Goal: Task Accomplishment & Management: Use online tool/utility

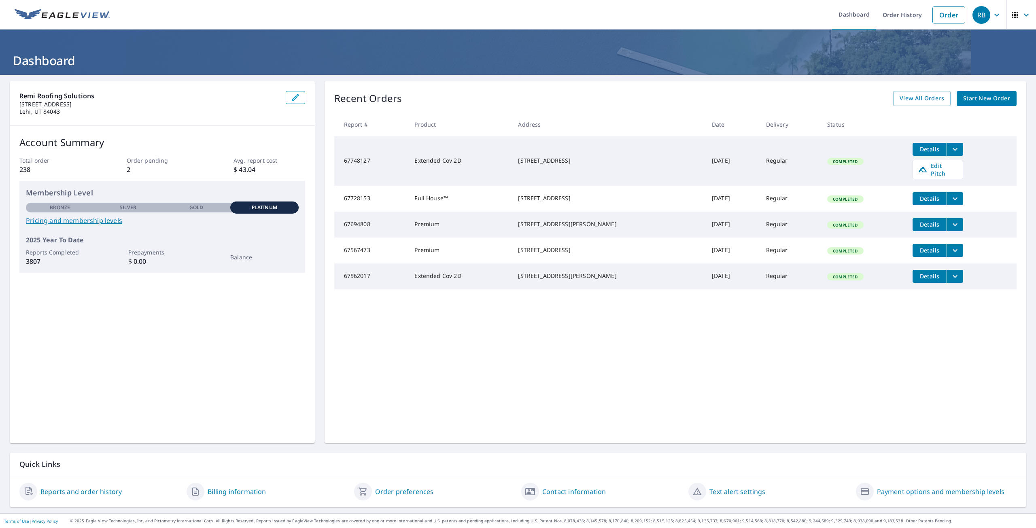
click at [982, 102] on span "Start New Order" at bounding box center [986, 98] width 47 height 10
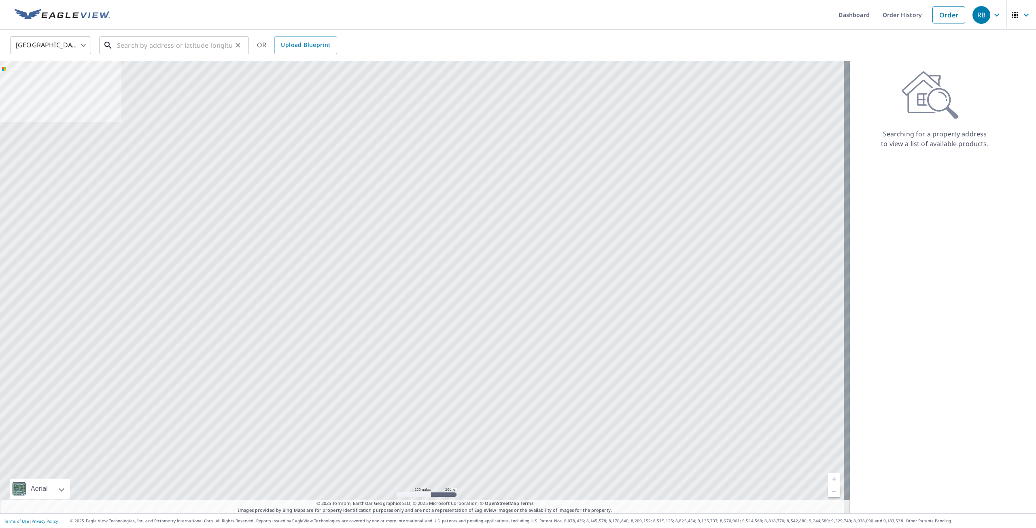
drag, startPoint x: 147, startPoint y: 49, endPoint x: 153, endPoint y: 49, distance: 5.7
click at [147, 49] on input "text" at bounding box center [174, 45] width 115 height 23
paste input "[STREET_ADDRESS][PERSON_NAME]"
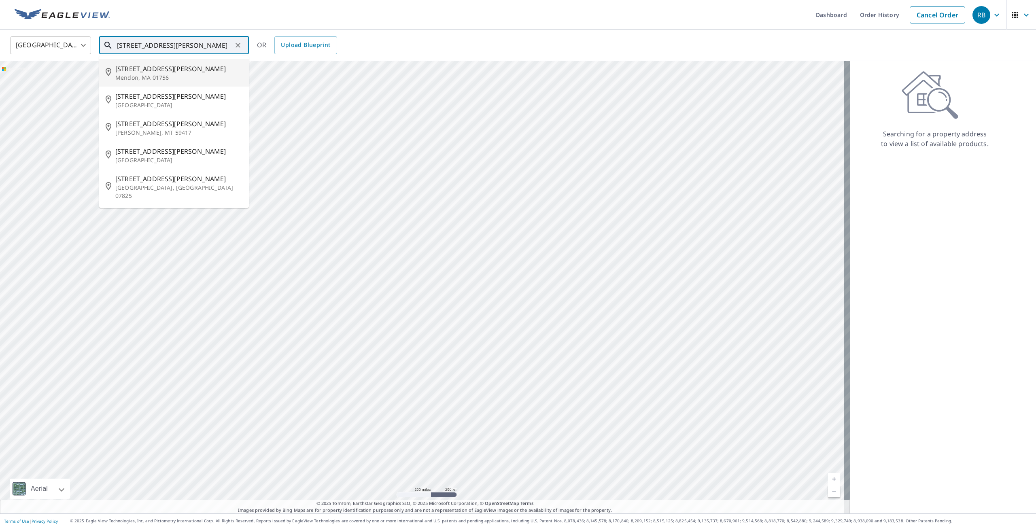
click at [168, 68] on span "[STREET_ADDRESS][PERSON_NAME]" at bounding box center [178, 69] width 127 height 10
type input "[STREET_ADDRESS][PERSON_NAME]"
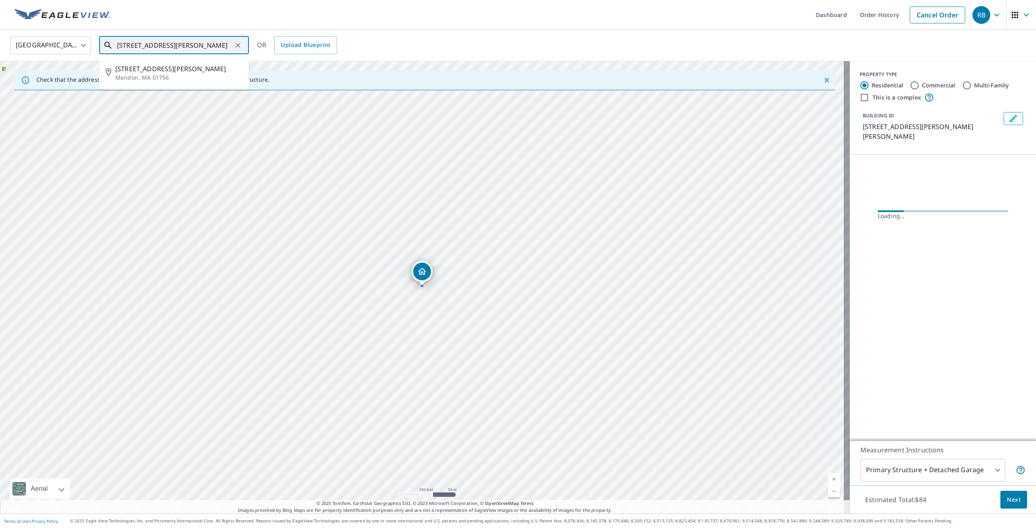
drag, startPoint x: 223, startPoint y: 47, endPoint x: 139, endPoint y: 51, distance: 83.9
click at [135, 52] on input "[STREET_ADDRESS][PERSON_NAME]" at bounding box center [174, 45] width 115 height 23
click at [240, 47] on icon "Clear" at bounding box center [237, 45] width 5 height 5
paste input "[STREET_ADDRESS][PERSON_NAME]"
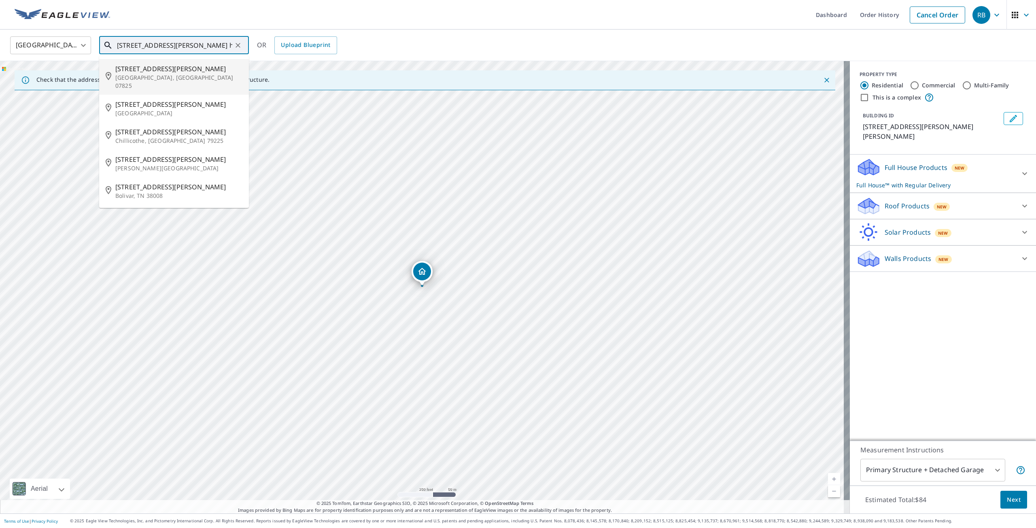
click at [182, 74] on p "[GEOGRAPHIC_DATA], [GEOGRAPHIC_DATA] 07825" at bounding box center [178, 82] width 127 height 16
type input "[STREET_ADDRESS][PERSON_NAME][PERSON_NAME]"
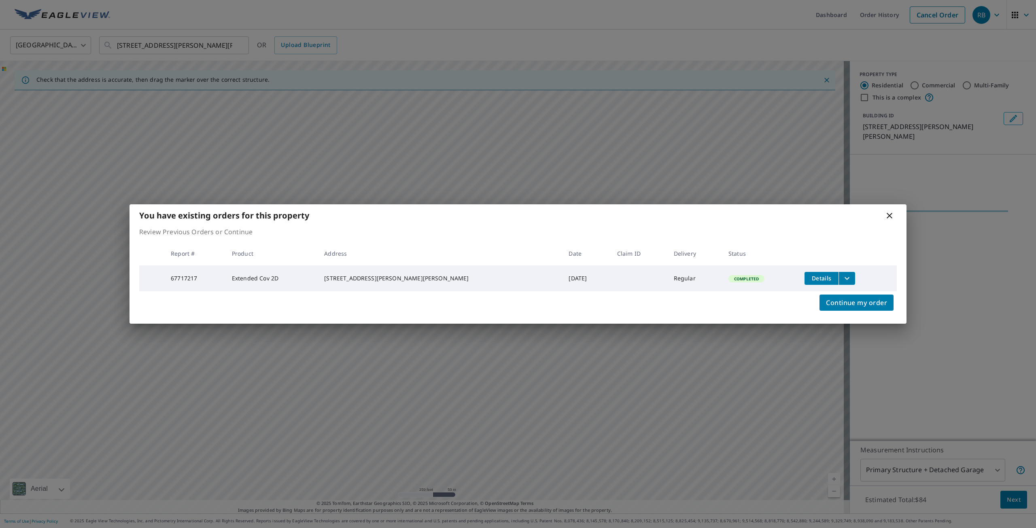
click at [842, 273] on icon "filesDropdownBtn-67717217" at bounding box center [847, 278] width 10 height 10
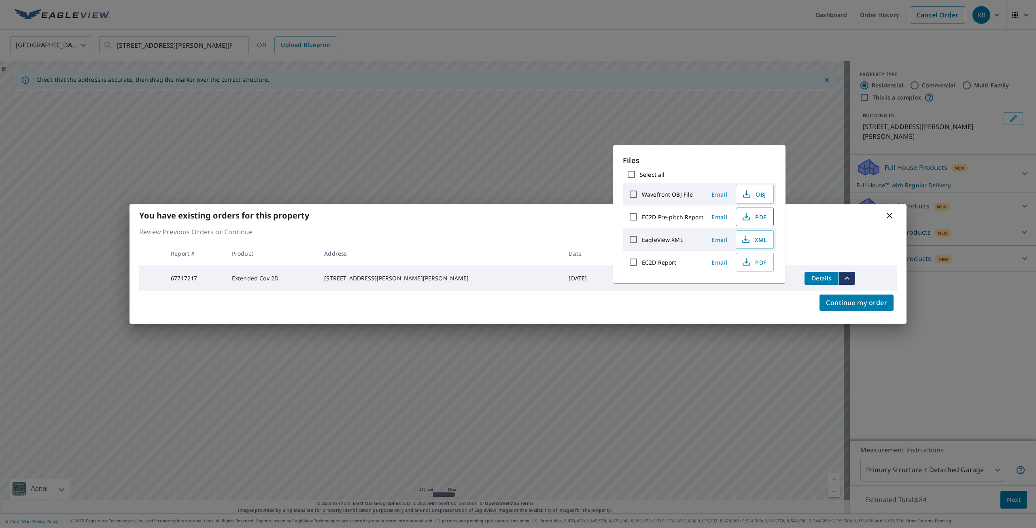
click at [748, 216] on icon "button" at bounding box center [746, 217] width 10 height 10
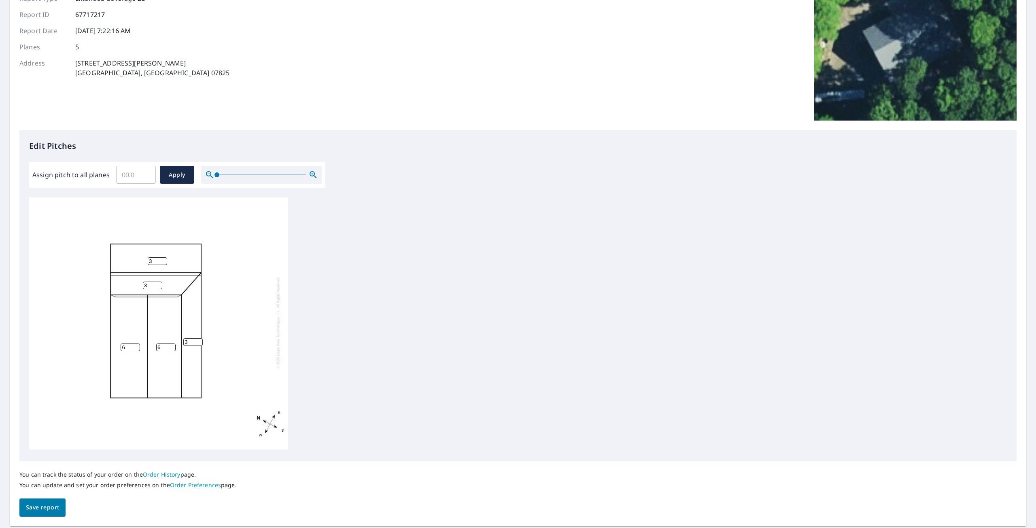
scroll to position [106, 0]
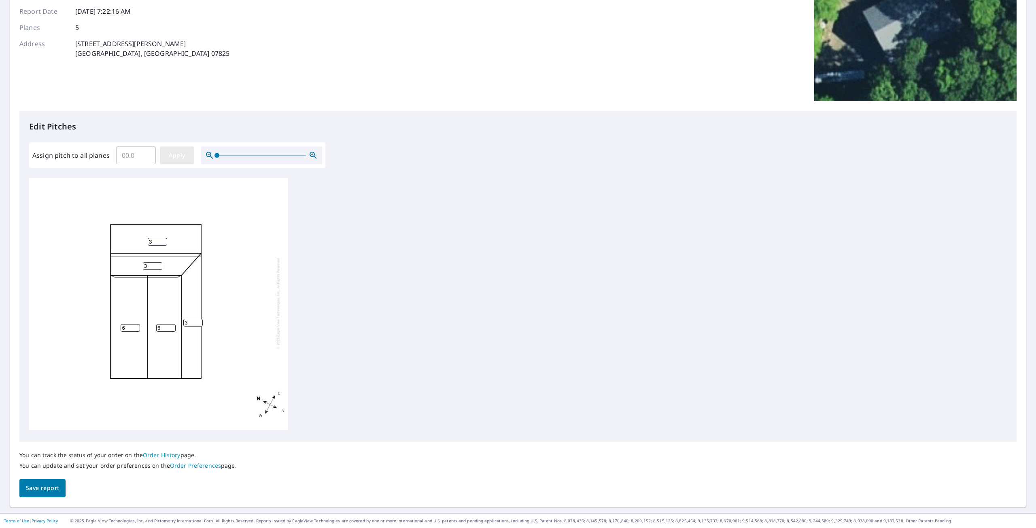
click at [176, 148] on button "Apply" at bounding box center [177, 155] width 34 height 18
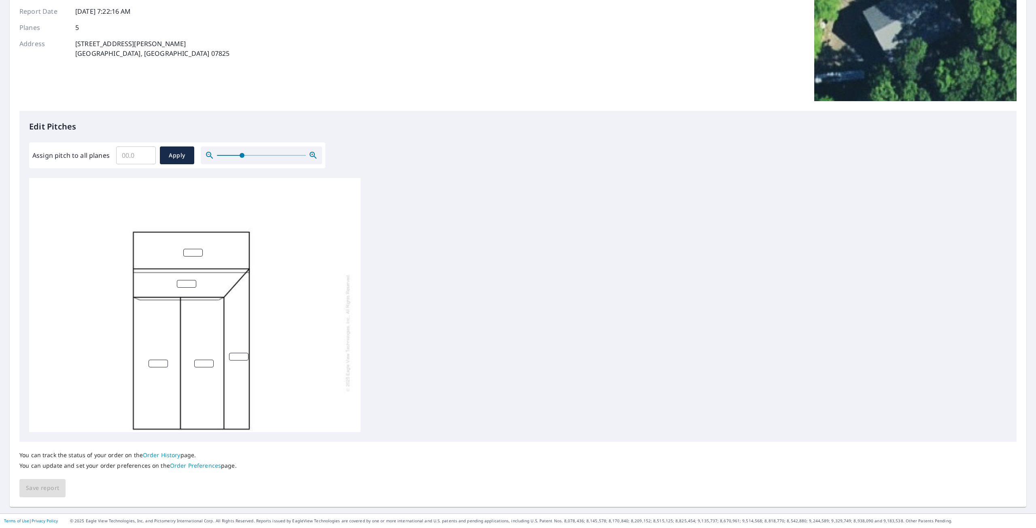
drag, startPoint x: 220, startPoint y: 153, endPoint x: 242, endPoint y: 157, distance: 22.3
click at [242, 157] on span at bounding box center [242, 155] width 5 height 5
click at [202, 359] on div at bounding box center [194, 332] width 331 height 325
click at [204, 363] on input "number" at bounding box center [203, 364] width 19 height 8
click at [209, 361] on input "1" at bounding box center [203, 364] width 19 height 8
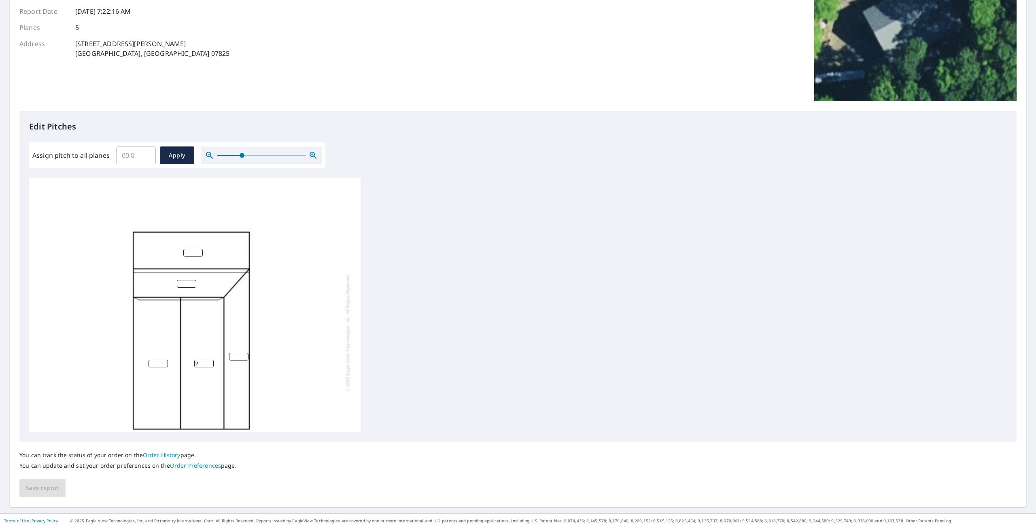
click at [209, 361] on input "2" at bounding box center [203, 364] width 19 height 8
click at [208, 361] on input "3" at bounding box center [203, 364] width 19 height 8
click at [208, 361] on input "4" at bounding box center [203, 364] width 19 height 8
click at [211, 362] on input "5" at bounding box center [203, 364] width 19 height 8
type input "6"
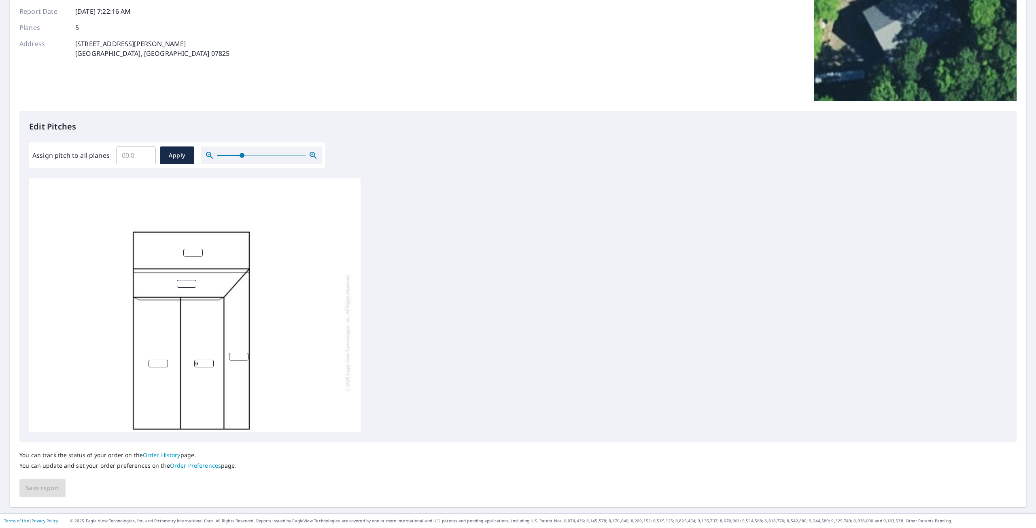
click at [211, 362] on input "6" at bounding box center [203, 364] width 19 height 8
click at [236, 357] on input "number" at bounding box center [238, 357] width 19 height 8
click at [246, 354] on input "1" at bounding box center [238, 357] width 19 height 8
click at [246, 354] on input "2" at bounding box center [238, 357] width 19 height 8
type input "3"
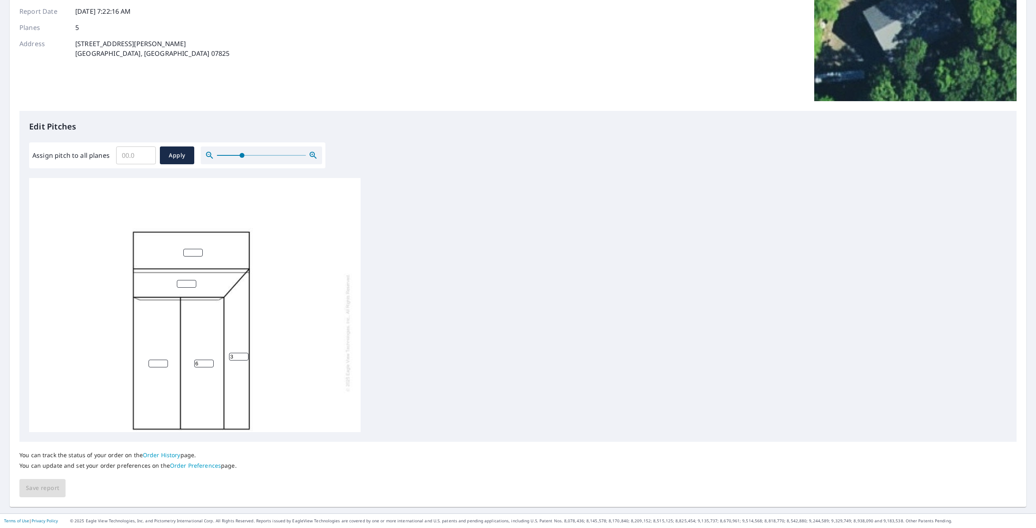
click at [246, 354] on input "3" at bounding box center [238, 357] width 19 height 8
click at [419, 269] on div "6 3" at bounding box center [517, 305] width 977 height 254
click at [167, 154] on span "Apply" at bounding box center [176, 156] width 21 height 10
click at [192, 260] on input "number" at bounding box center [192, 261] width 19 height 8
type input "3"
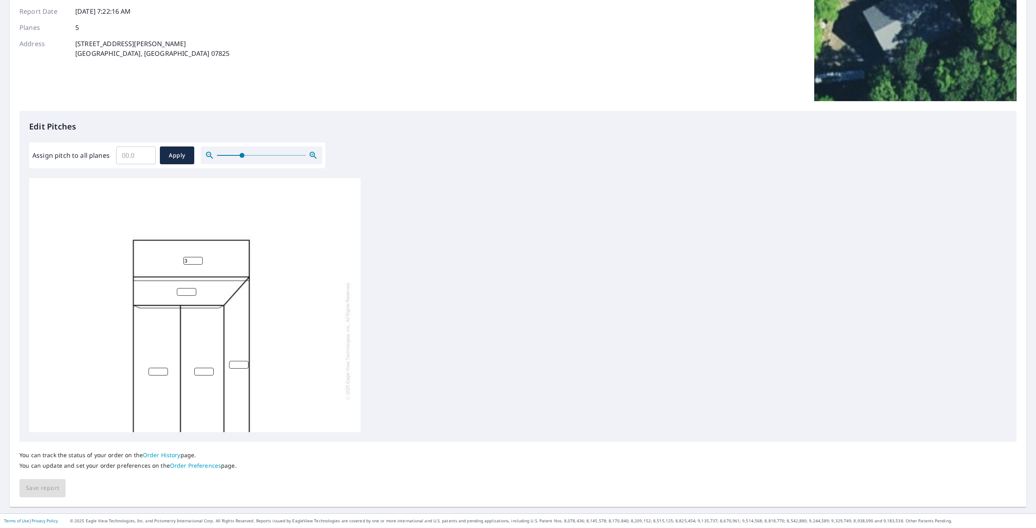
click at [187, 293] on input "number" at bounding box center [186, 292] width 19 height 8
type input "3"
click at [239, 366] on input "number" at bounding box center [238, 365] width 19 height 8
type input "3"
click at [203, 372] on input "number" at bounding box center [203, 372] width 19 height 8
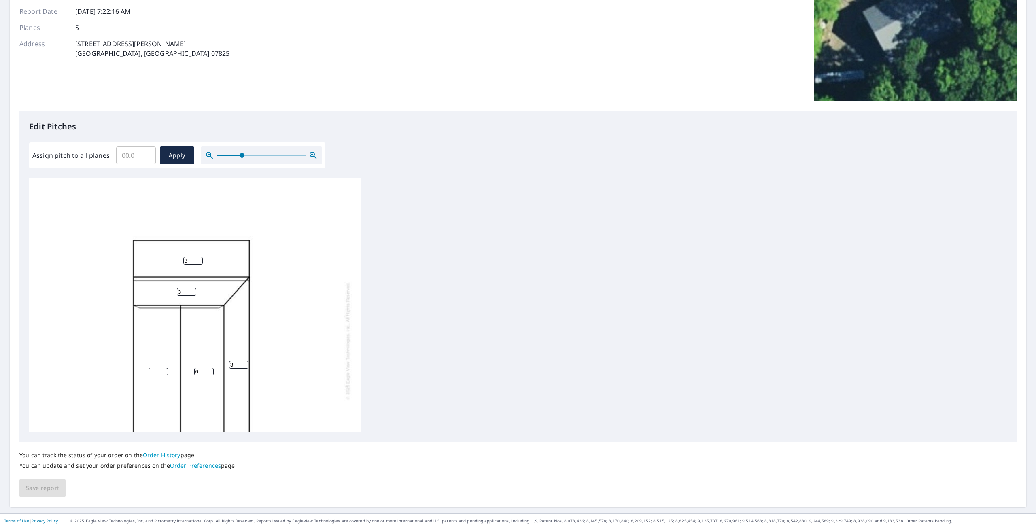
type input "6"
click at [154, 369] on input "number" at bounding box center [157, 372] width 19 height 8
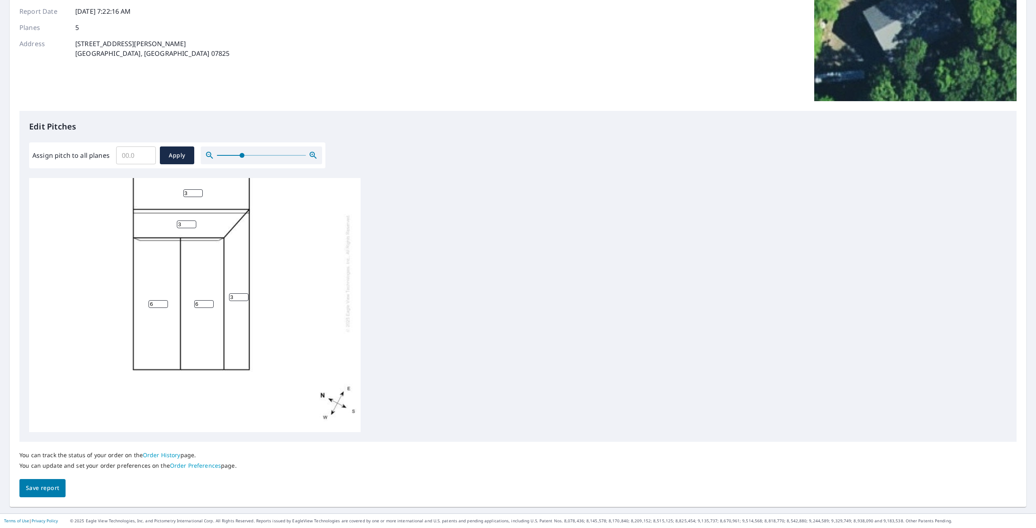
scroll to position [79, 0]
type input "6"
click at [45, 490] on span "Save report" at bounding box center [42, 488] width 33 height 10
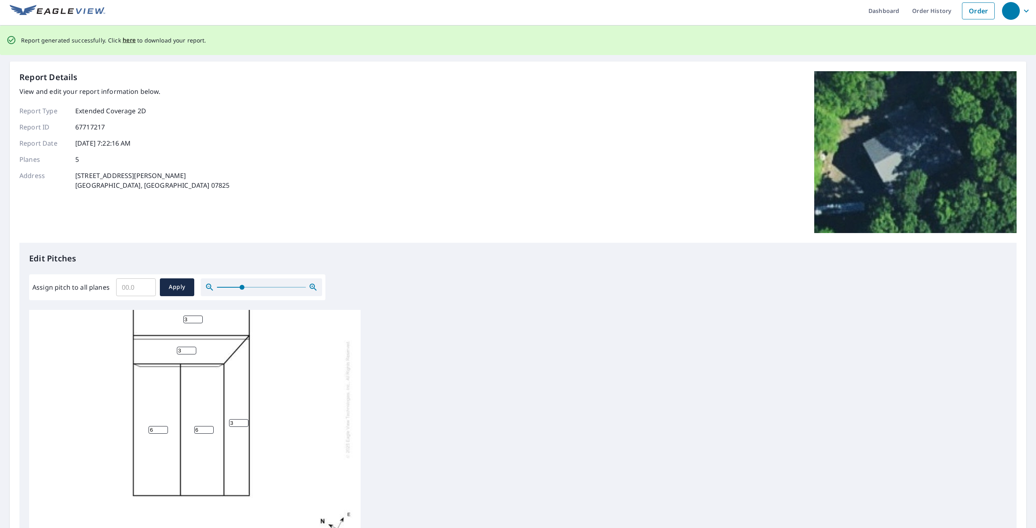
scroll to position [0, 0]
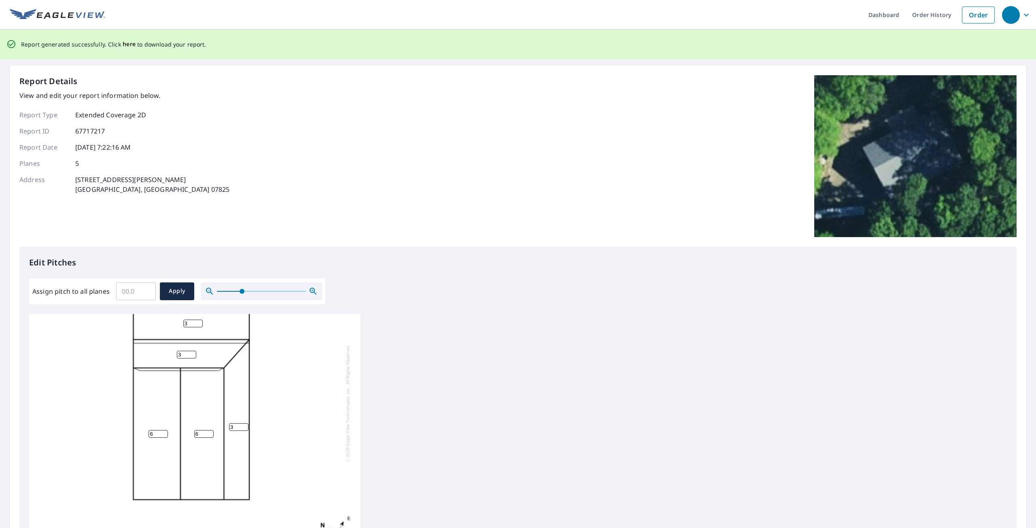
click at [127, 44] on span "here" at bounding box center [129, 44] width 13 height 10
